Goal: Task Accomplishment & Management: Manage account settings

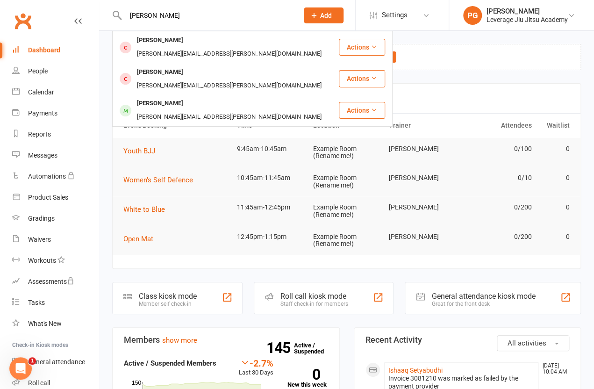
type input "[PERSON_NAME]"
click at [187, 110] on div "[PERSON_NAME][EMAIL_ADDRESS][PERSON_NAME][DOMAIN_NAME]" at bounding box center [229, 117] width 190 height 14
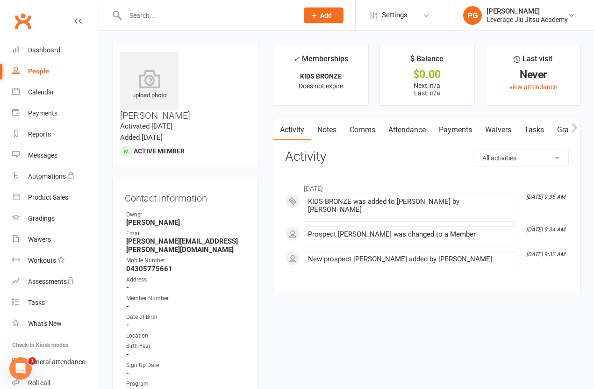
click at [136, 20] on input "text" at bounding box center [206, 15] width 169 height 13
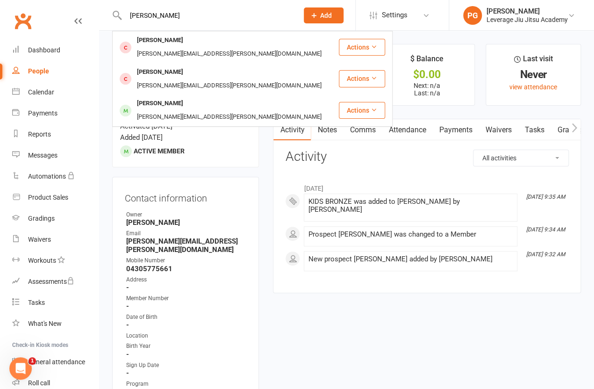
type input "[PERSON_NAME]"
click at [149, 65] on div "[PERSON_NAME]" at bounding box center [160, 72] width 52 height 14
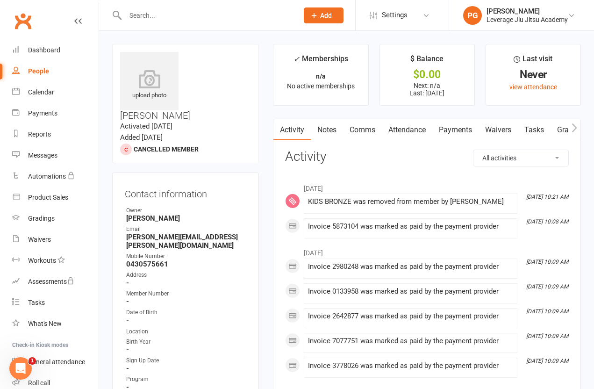
click at [144, 16] on input "text" at bounding box center [206, 15] width 169 height 13
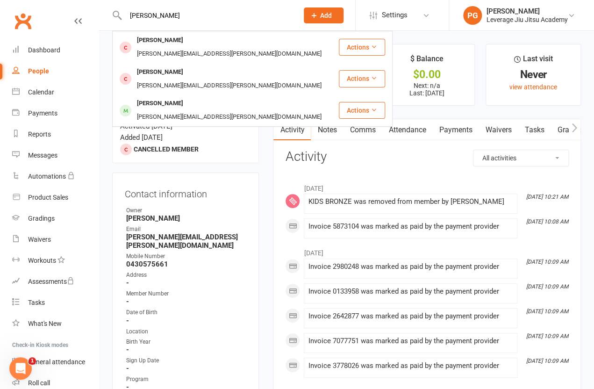
type input "[PERSON_NAME]"
click at [143, 97] on div "[PERSON_NAME]" at bounding box center [160, 104] width 52 height 14
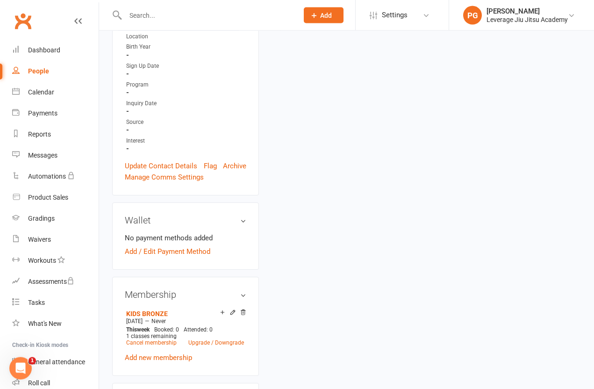
scroll to position [300, 0]
click at [171, 245] on link "Add / Edit Payment Method" at bounding box center [168, 250] width 86 height 11
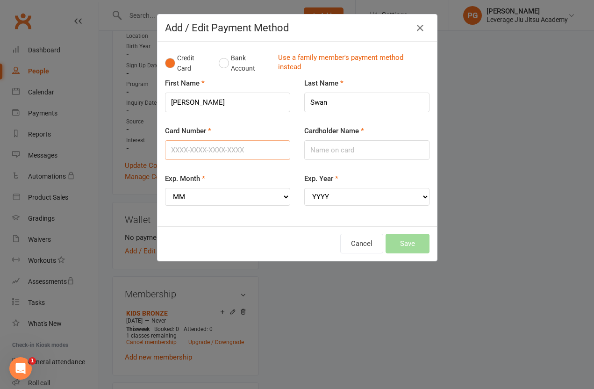
click at [182, 152] on input "Card Number" at bounding box center [227, 150] width 125 height 20
type input "[CREDIT_CARD_NUMBER]"
click at [323, 143] on input "Cardholder Name" at bounding box center [366, 150] width 125 height 20
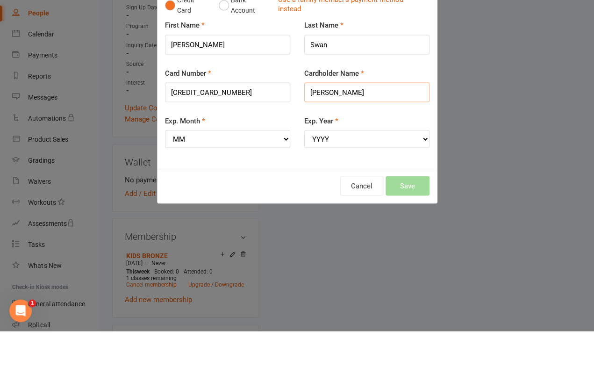
type input "[PERSON_NAME]"
click at [265, 188] on select "MM 01 02 03 04 05 06 07 08 09 10 11 12" at bounding box center [227, 197] width 125 height 18
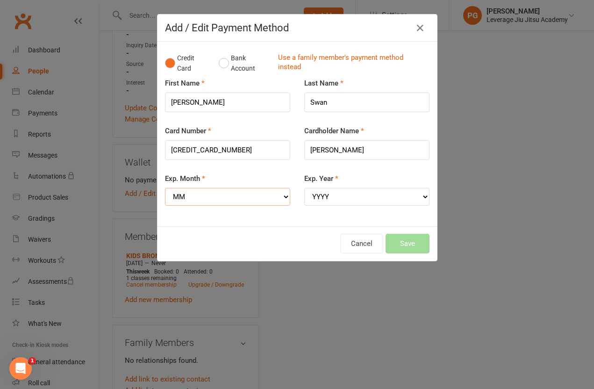
select select "04"
click at [335, 195] on select "YYYY 2025 2026 2027 2028 2029 2030 2031 2032 2033 2034" at bounding box center [366, 197] width 125 height 18
select select "2028"
click at [406, 234] on button "Save" at bounding box center [408, 244] width 44 height 20
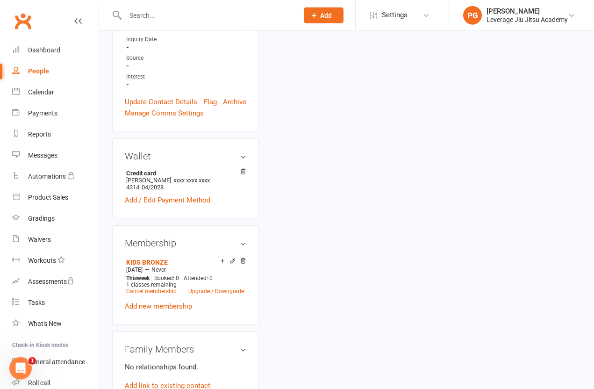
scroll to position [363, 0]
click at [131, 288] on link "Cancel membership" at bounding box center [151, 291] width 50 height 7
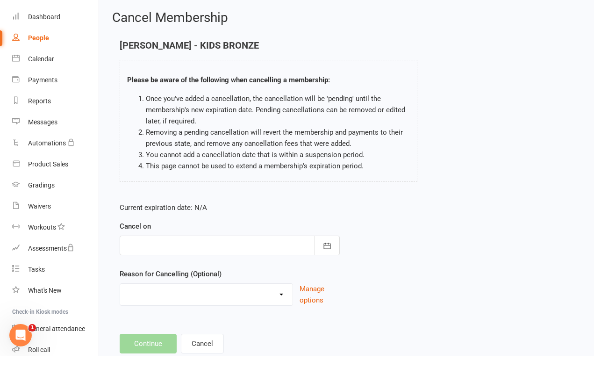
scroll to position [34, 0]
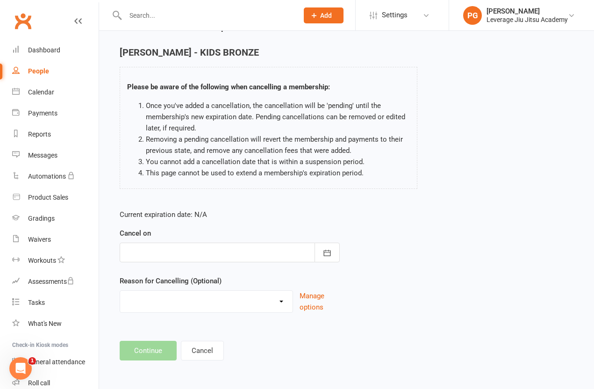
click at [171, 244] on div at bounding box center [230, 253] width 220 height 20
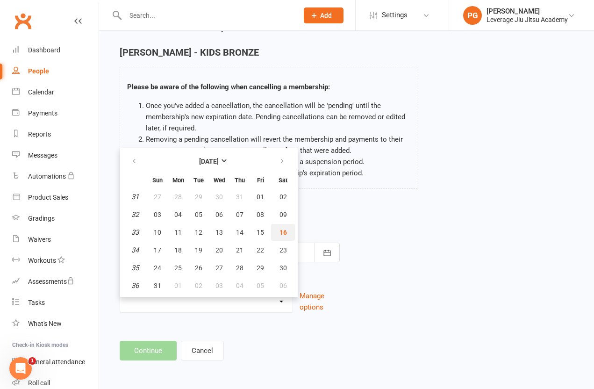
click at [286, 229] on span "16" at bounding box center [282, 232] width 7 height 7
type input "[DATE]"
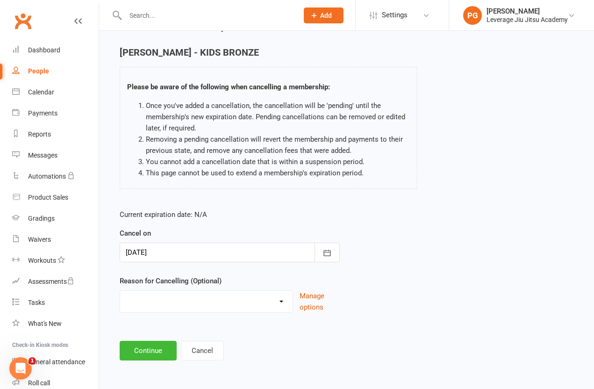
click at [200, 294] on select "Holiday Injury Other reason" at bounding box center [206, 300] width 172 height 19
select select "2"
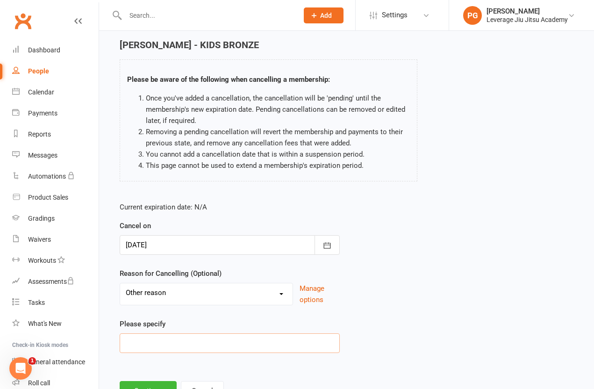
click at [160, 342] on input at bounding box center [230, 343] width 220 height 20
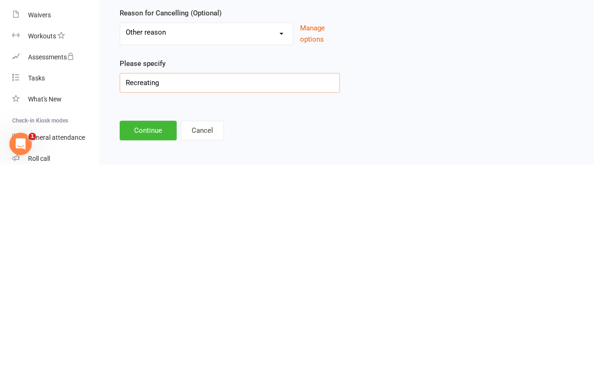
type input "Recreating"
click at [136, 345] on button "Continue" at bounding box center [148, 355] width 57 height 20
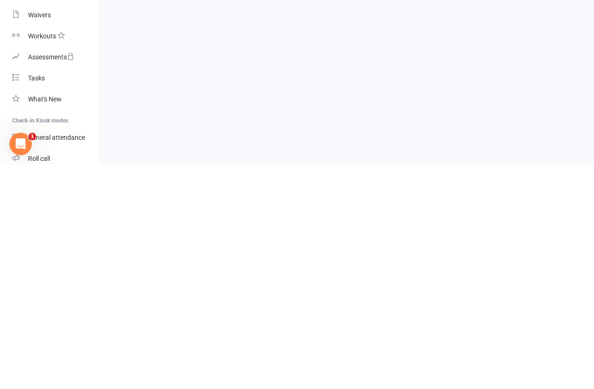
scroll to position [0, 0]
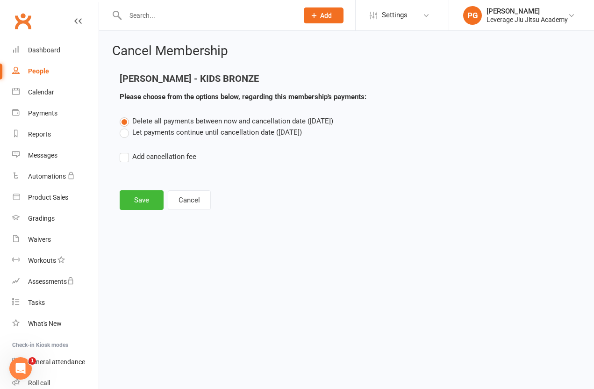
click at [140, 203] on button "Save" at bounding box center [142, 200] width 44 height 20
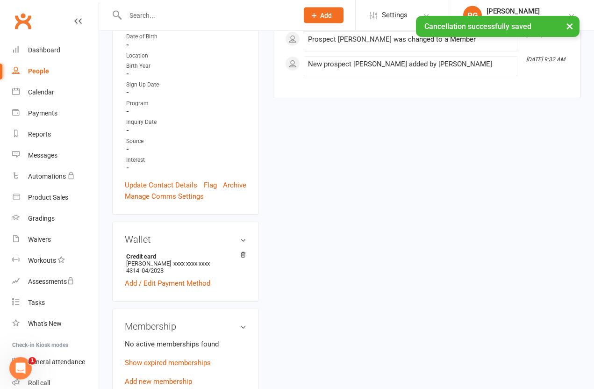
scroll to position [276, 0]
click at [141, 377] on link "Add new membership" at bounding box center [158, 381] width 67 height 8
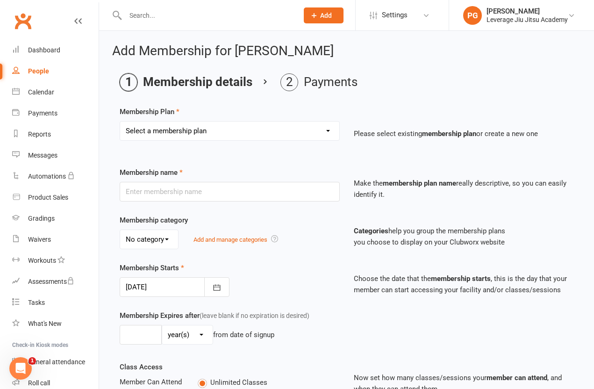
click at [153, 138] on select "Select a membership plan Create new Membership Plan Level 1 LEVEL 2 LEVEL 3 LEV…" at bounding box center [229, 131] width 219 height 19
select select "7"
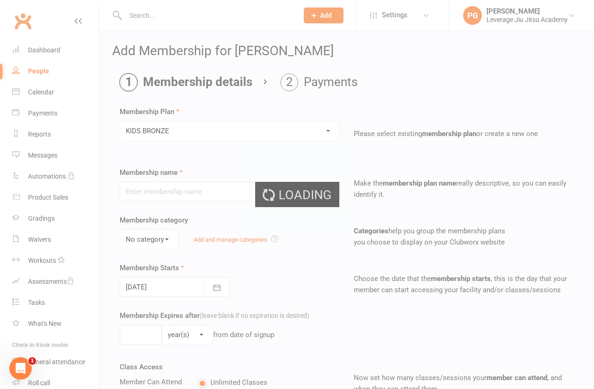
type input "KIDS BRONZE"
type input "0"
type input "1"
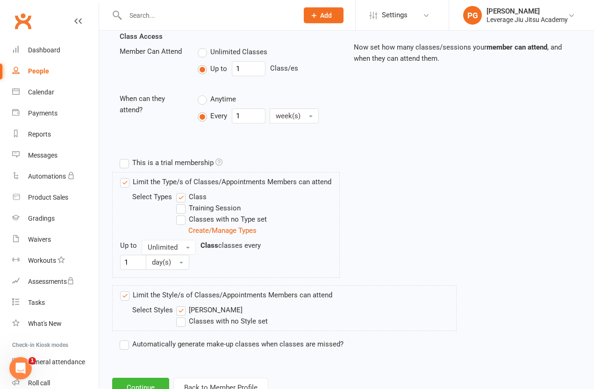
click at [135, 385] on button "Continue" at bounding box center [140, 388] width 57 height 20
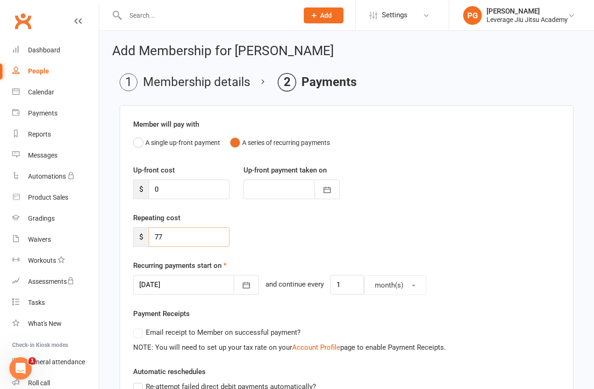
click at [194, 230] on input "77" at bounding box center [189, 237] width 81 height 20
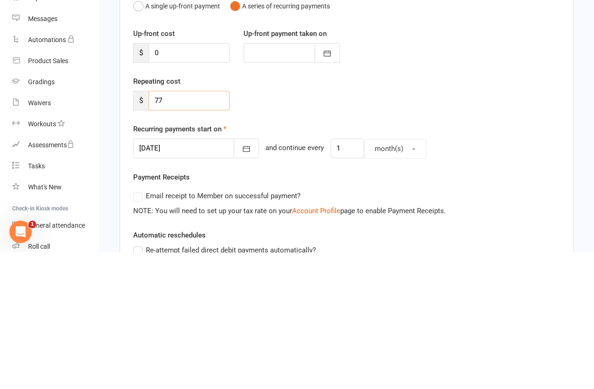
click at [189, 227] on input "77" at bounding box center [189, 237] width 81 height 20
type input "7"
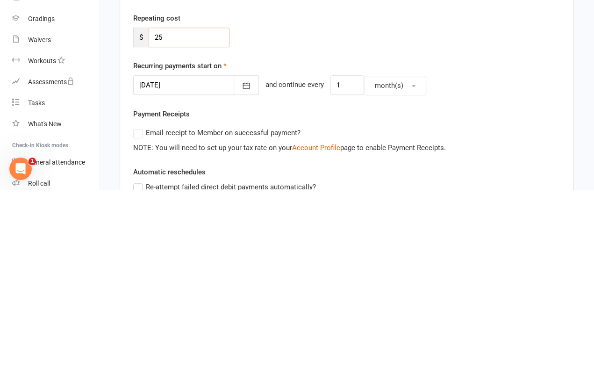
type input "25"
click at [383, 275] on button "month(s)" at bounding box center [395, 285] width 62 height 20
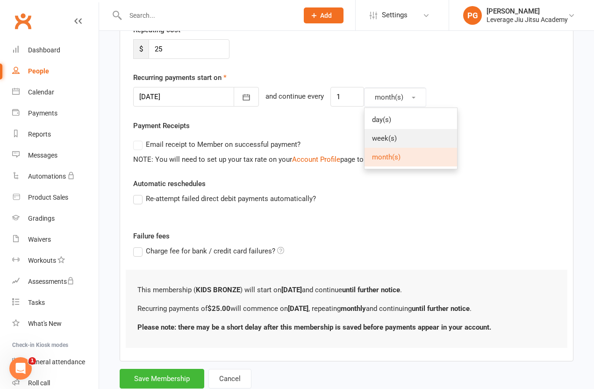
click at [373, 138] on span "week(s)" at bounding box center [384, 138] width 25 height 8
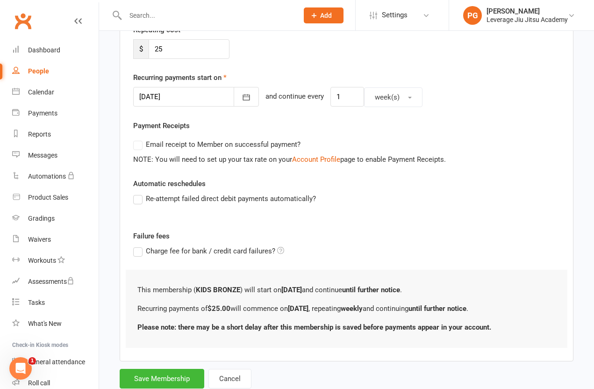
click at [234, 97] on button "button" at bounding box center [246, 97] width 25 height 20
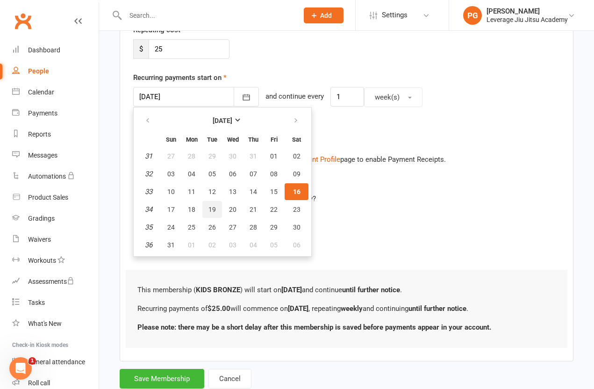
click at [212, 207] on span "19" at bounding box center [211, 209] width 7 height 7
type input "[DATE]"
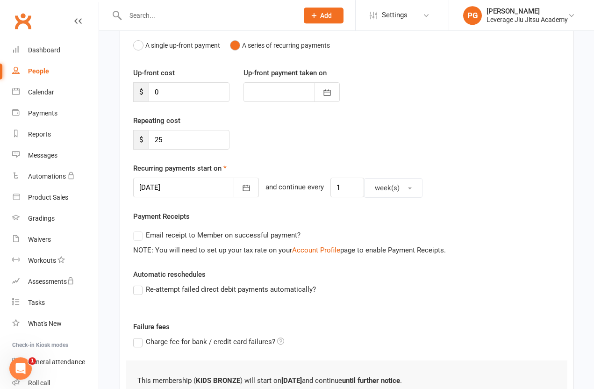
scroll to position [85, 0]
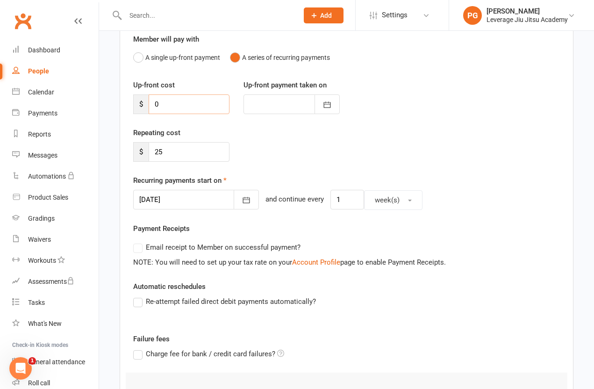
click at [182, 104] on input "0" at bounding box center [189, 104] width 81 height 20
type input "2"
type input "[DATE]"
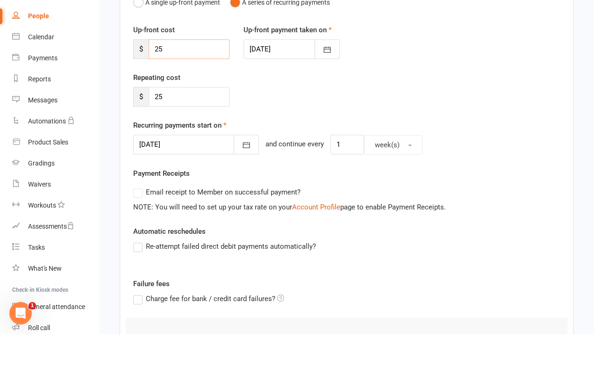
type input "25"
click at [328, 100] on icon "button" at bounding box center [326, 104] width 9 height 9
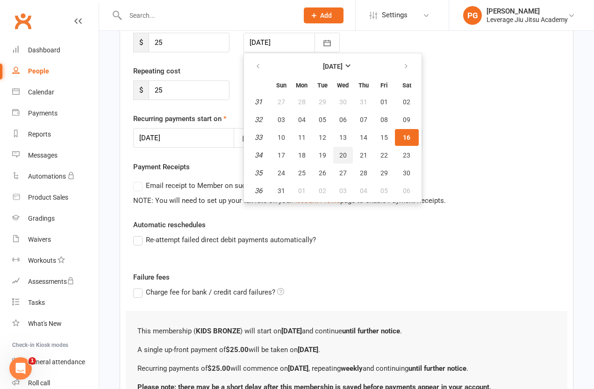
click at [335, 159] on button "20" at bounding box center [343, 155] width 20 height 17
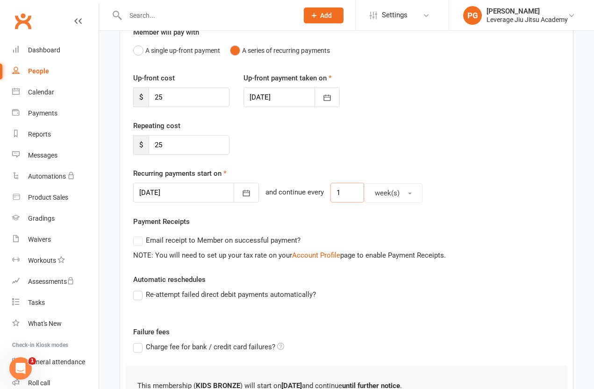
click at [330, 202] on input "1" at bounding box center [347, 193] width 34 height 20
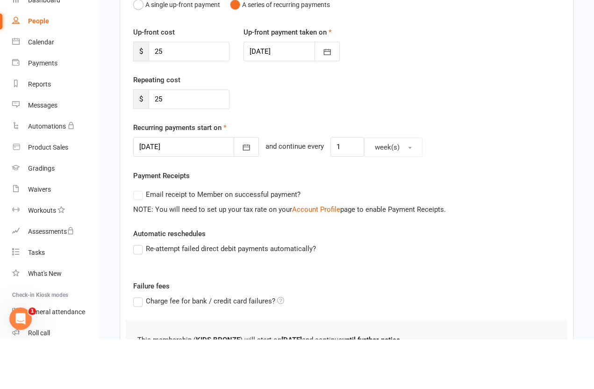
click at [331, 92] on button "button" at bounding box center [327, 102] width 25 height 20
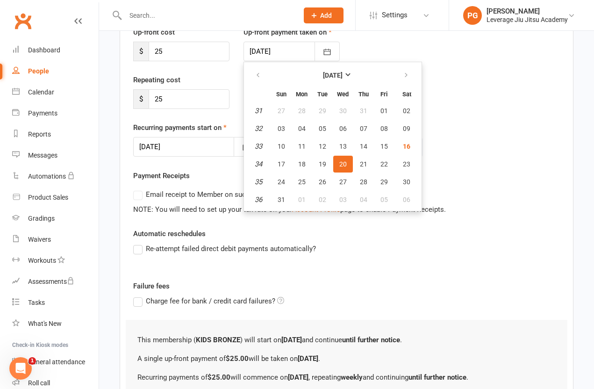
click at [320, 165] on span "19" at bounding box center [322, 163] width 7 height 7
type input "[DATE]"
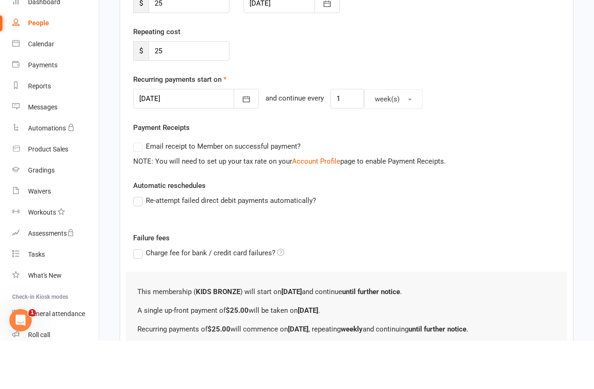
scroll to position [207, 0]
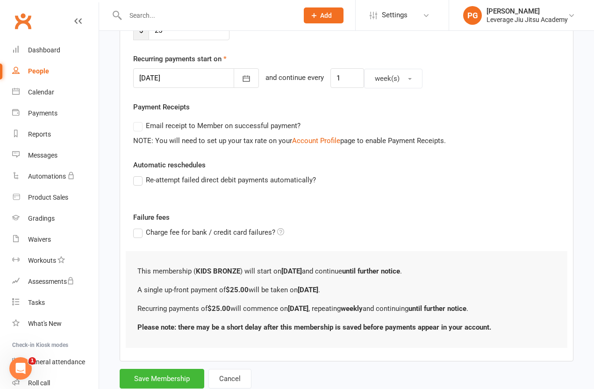
click at [152, 373] on button "Save Membership" at bounding box center [162, 379] width 85 height 20
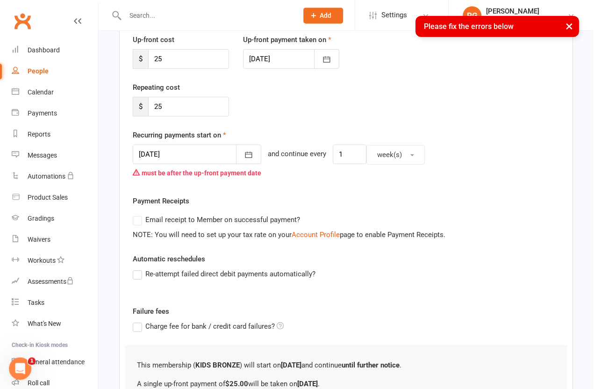
scroll to position [130, 0]
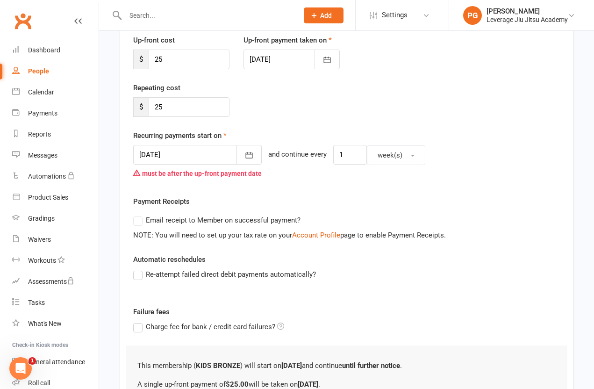
click at [244, 156] on icon "button" at bounding box center [248, 154] width 9 height 9
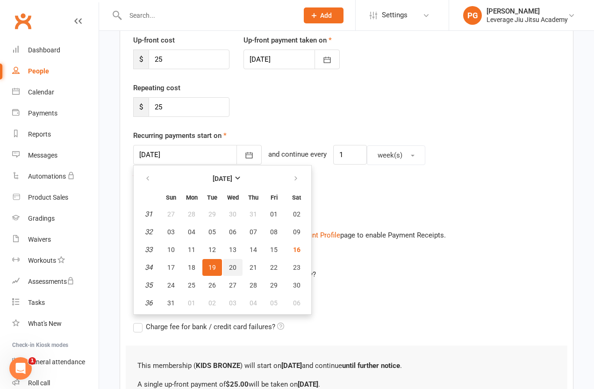
click at [233, 266] on span "20" at bounding box center [232, 267] width 7 height 7
type input "[DATE]"
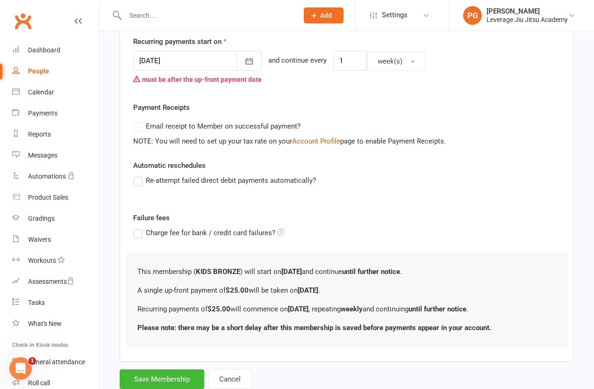
scroll to position [224, 0]
click at [147, 378] on button "Save Membership" at bounding box center [162, 379] width 85 height 20
